Goal: Communication & Community: Answer question/provide support

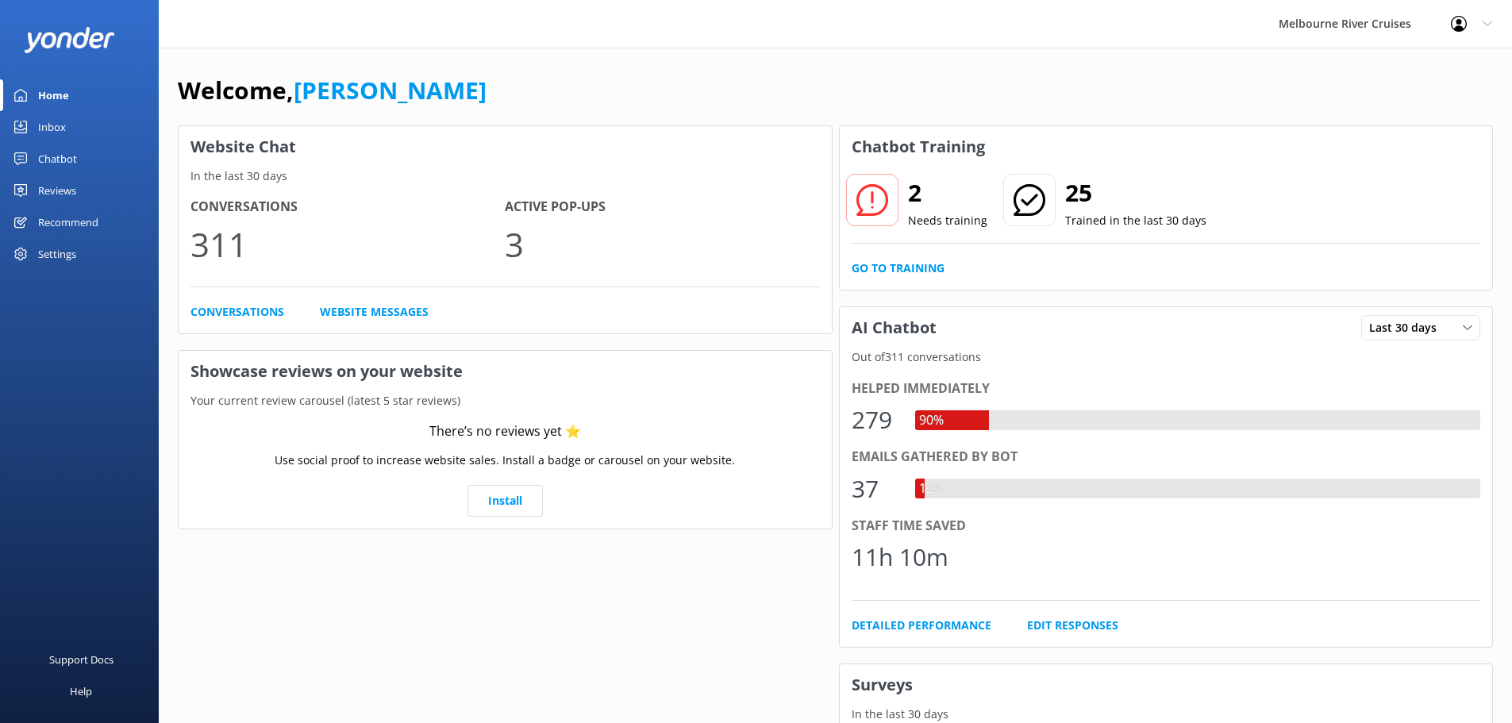
click at [62, 123] on div "Inbox" at bounding box center [52, 127] width 28 height 32
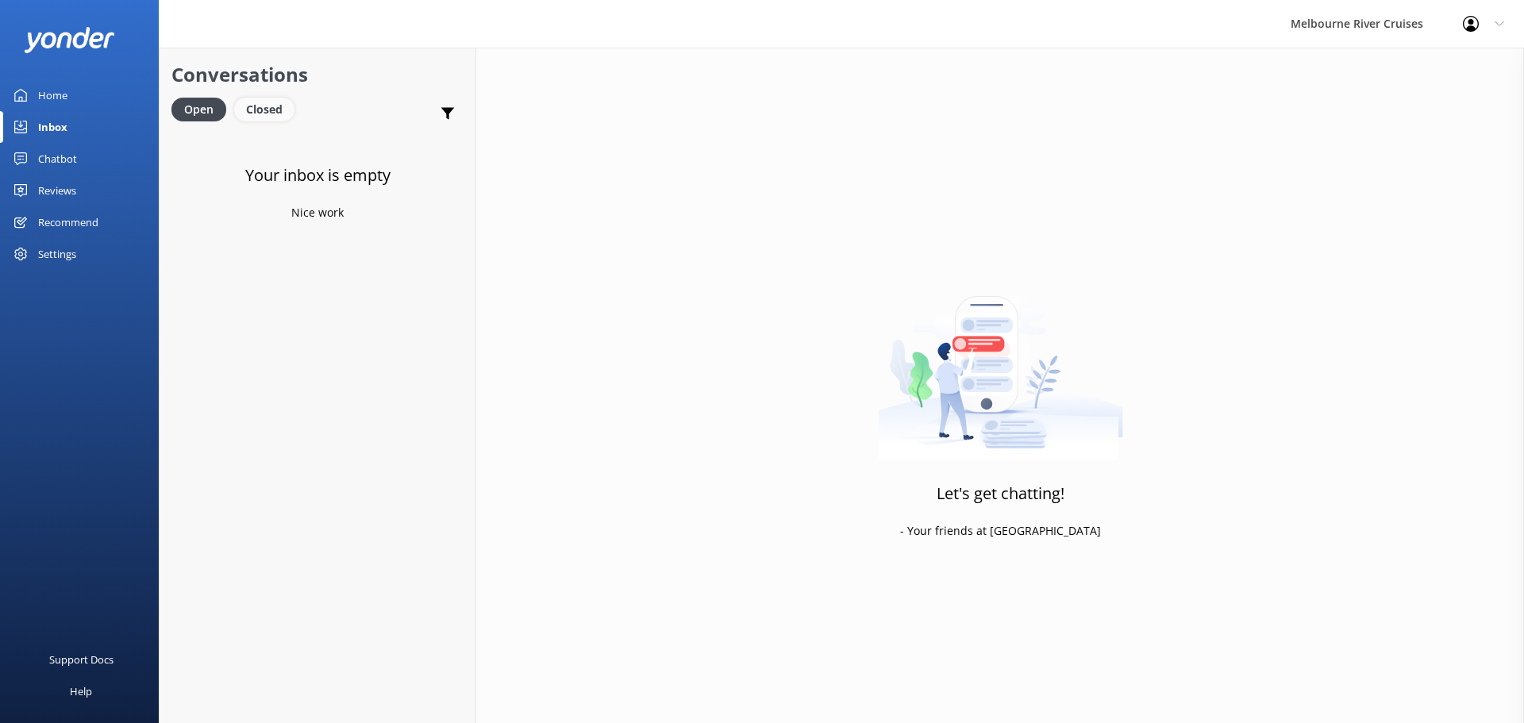
click at [259, 111] on div "Closed" at bounding box center [264, 110] width 60 height 24
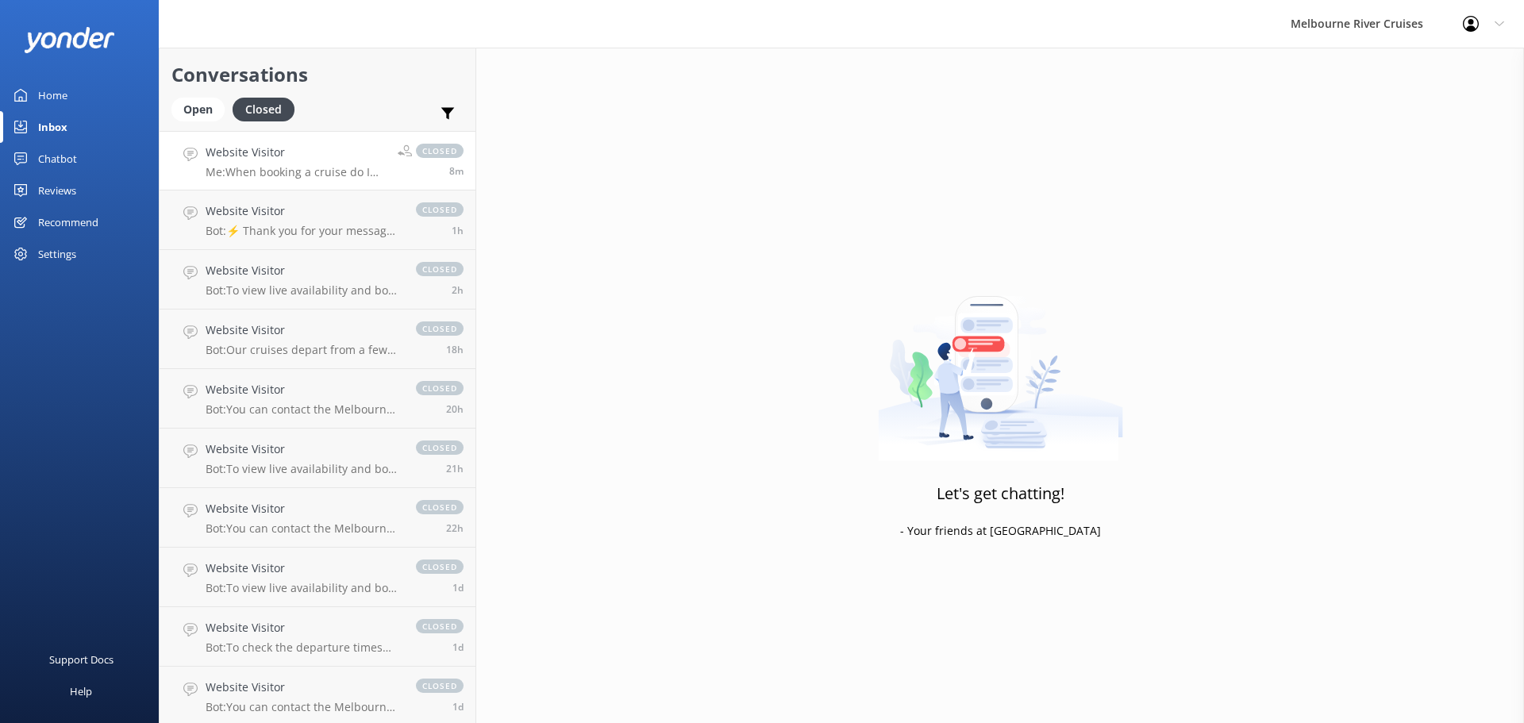
click at [343, 177] on p "Me: When booking a cruise do I pay in full - yes, payment should be done in ful…" at bounding box center [296, 172] width 180 height 14
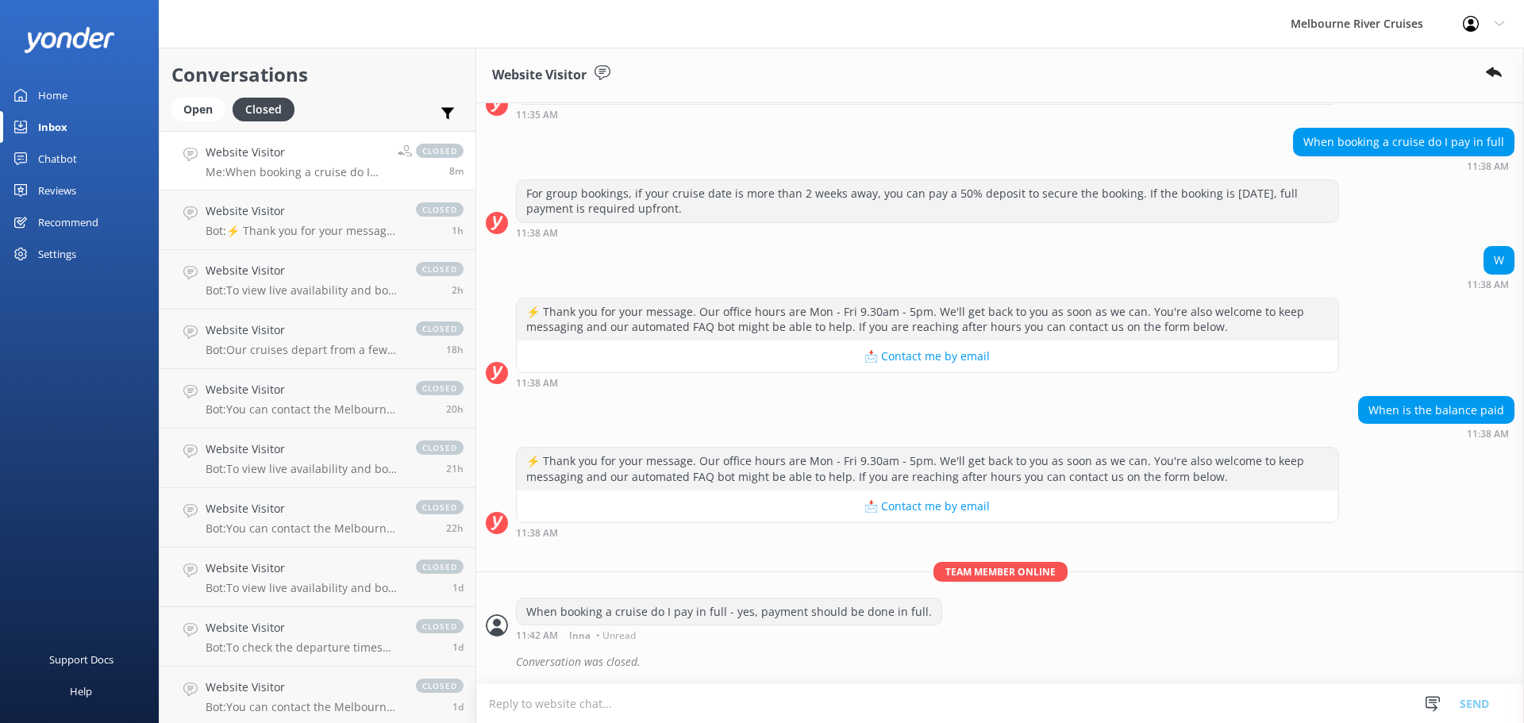
scroll to position [1062, 0]
click at [305, 224] on p "Bot: ⚡ Thank you for your message. Our office hours are Mon - Fri 9.30am - 5pm.…" at bounding box center [303, 231] width 194 height 14
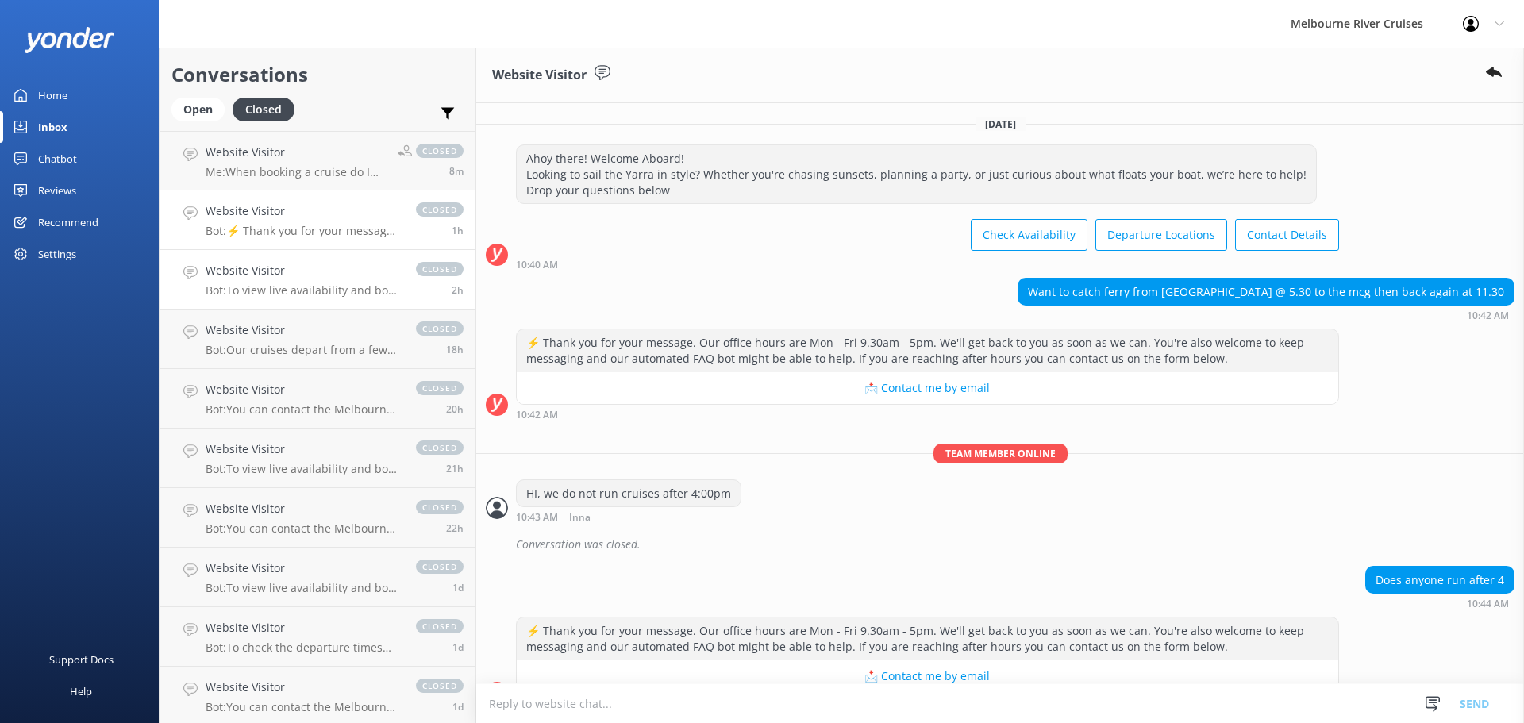
scroll to position [67, 0]
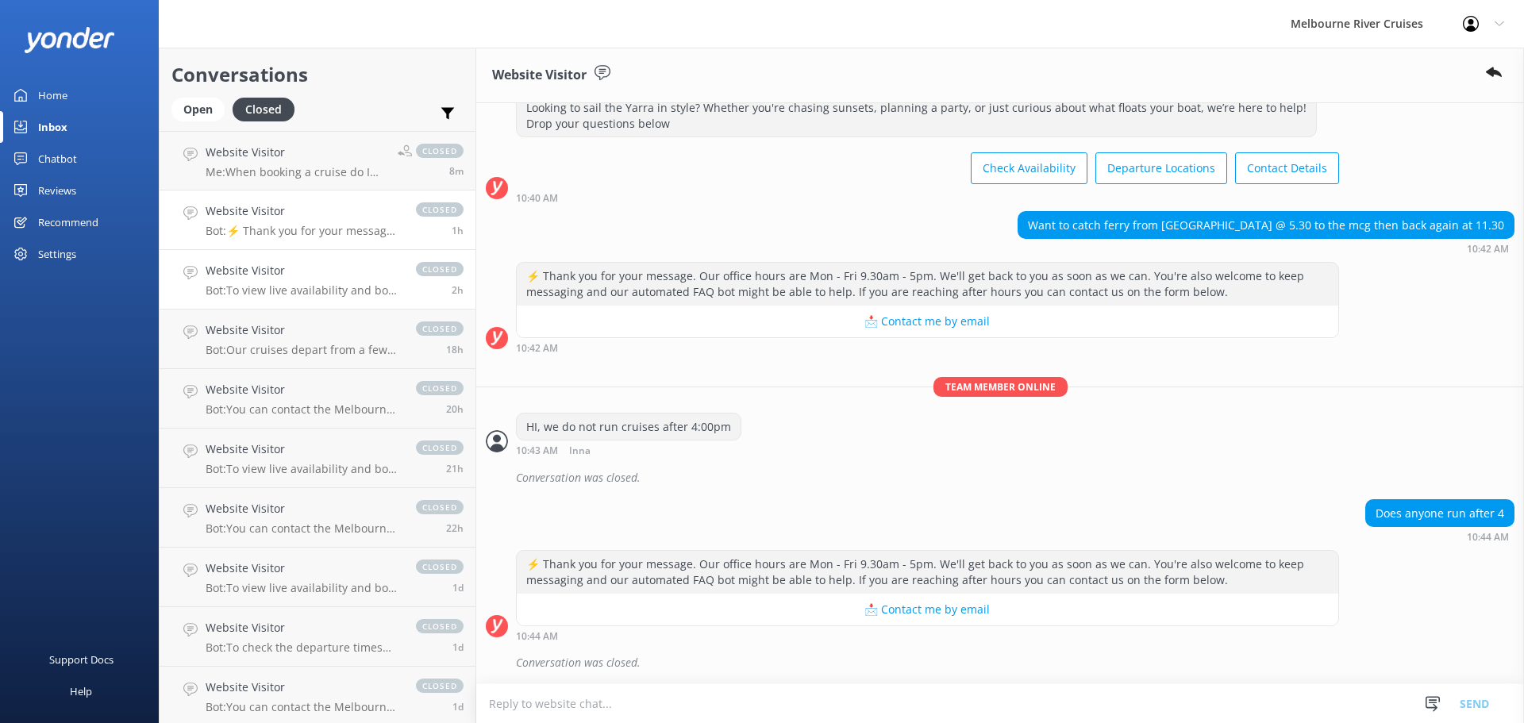
click at [340, 279] on h4 "Website Visitor" at bounding box center [303, 270] width 194 height 17
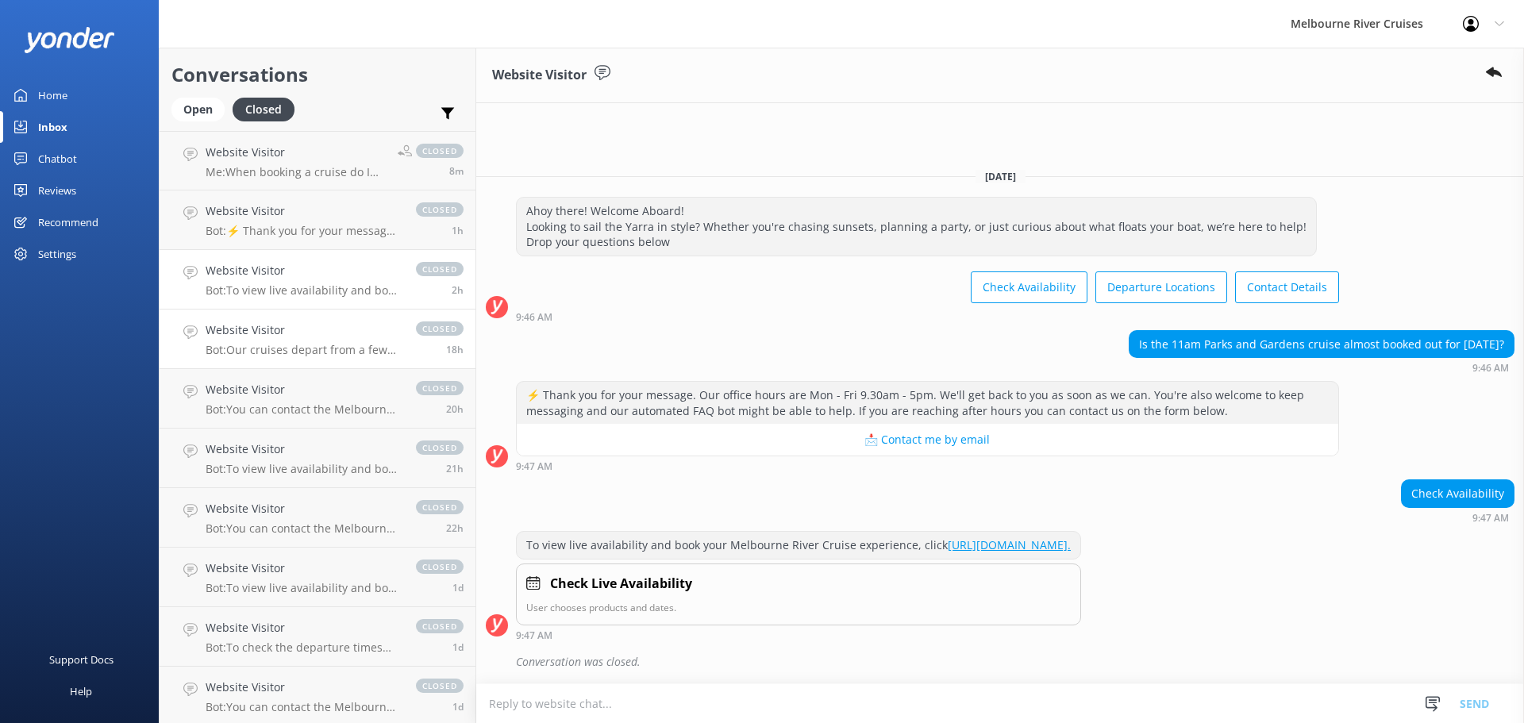
click at [347, 325] on h4 "Website Visitor" at bounding box center [303, 329] width 194 height 17
